Goal: Find specific page/section: Find specific page/section

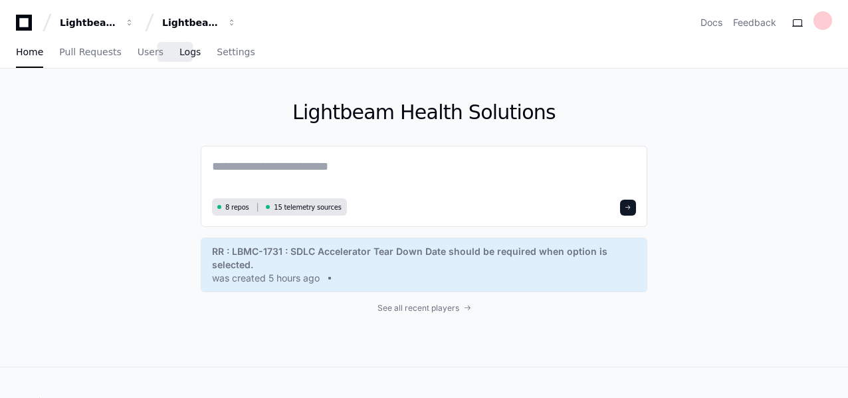
click at [180, 53] on span "Logs" at bounding box center [190, 52] width 21 height 8
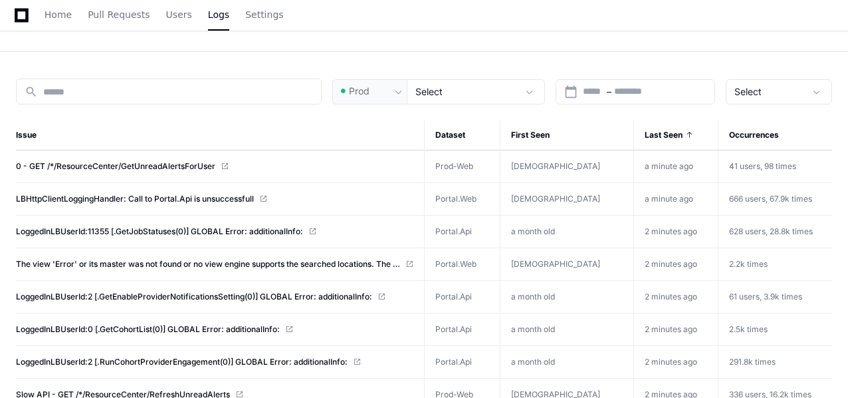
scroll to position [120, 0]
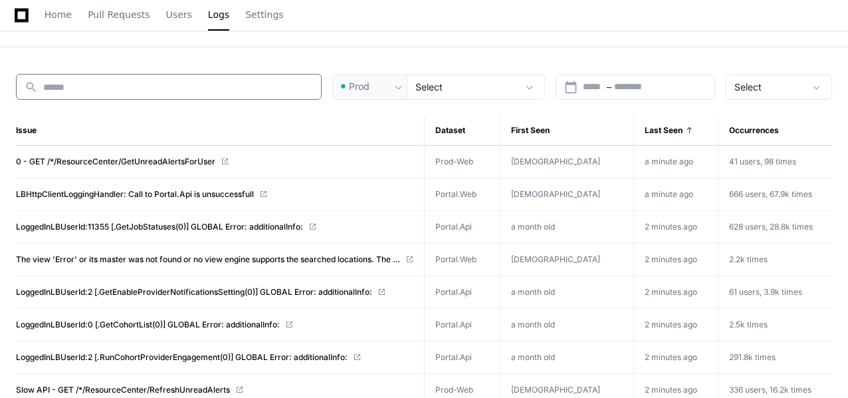
click at [220, 86] on input at bounding box center [178, 86] width 270 height 13
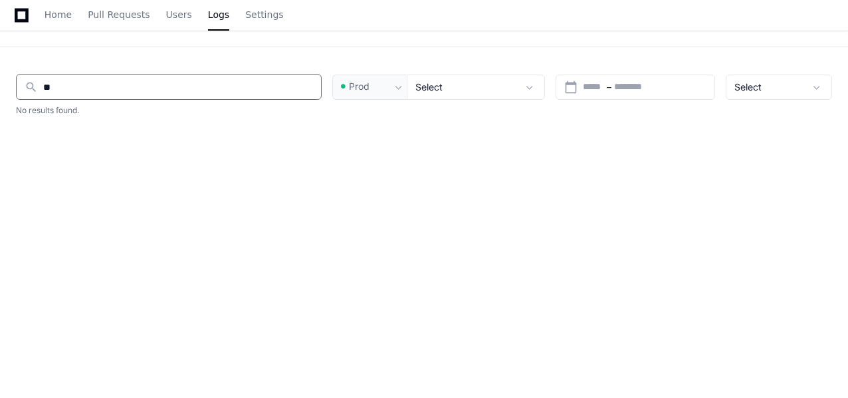
type input "*"
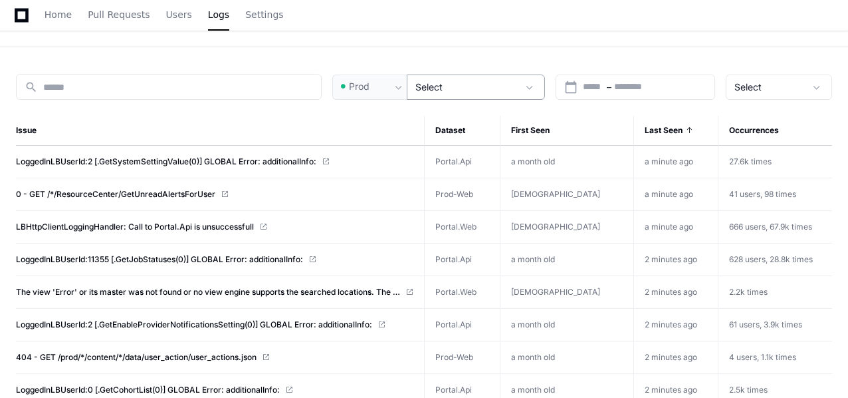
click at [531, 82] on span at bounding box center [529, 86] width 13 height 13
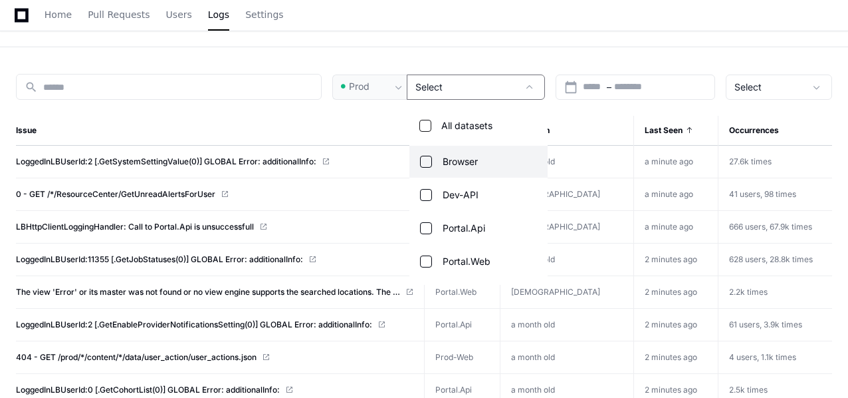
scroll to position [99, 0]
click at [534, 86] on div at bounding box center [424, 199] width 848 height 398
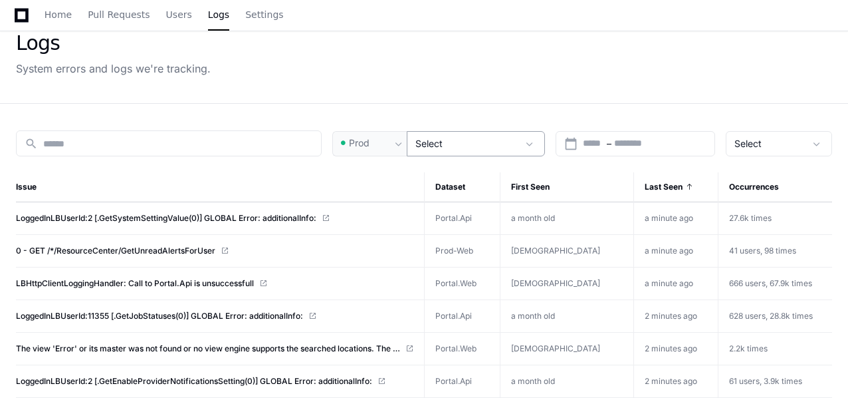
scroll to position [0, 0]
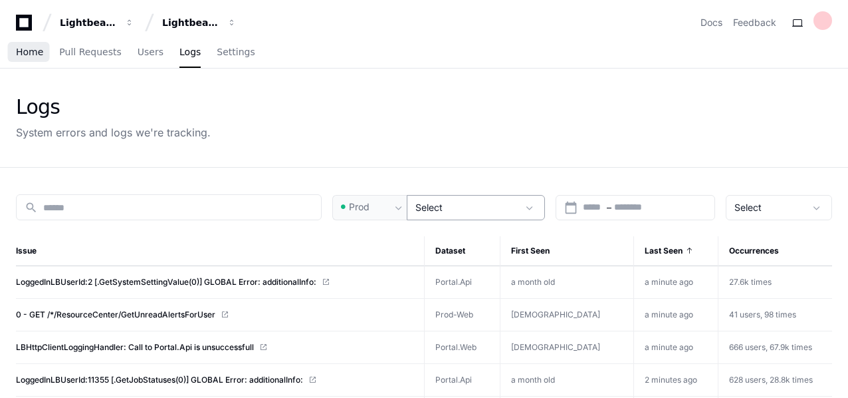
click at [31, 55] on span "Home" at bounding box center [29, 52] width 27 height 8
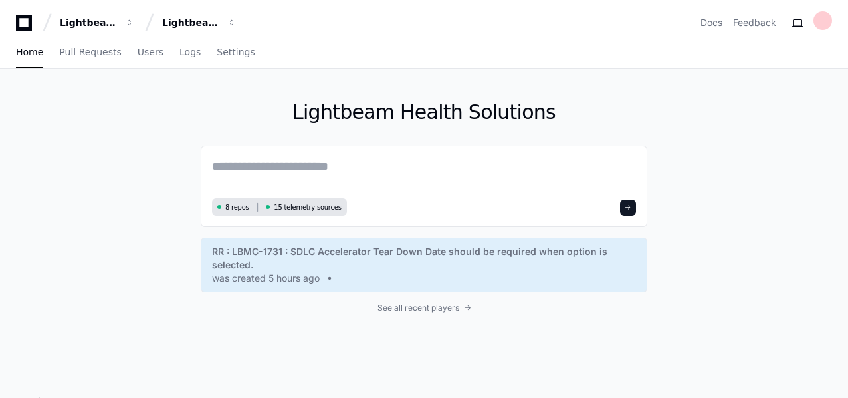
click at [24, 22] on icon at bounding box center [24, 23] width 27 height 16
